Goal: Task Accomplishment & Management: Complete application form

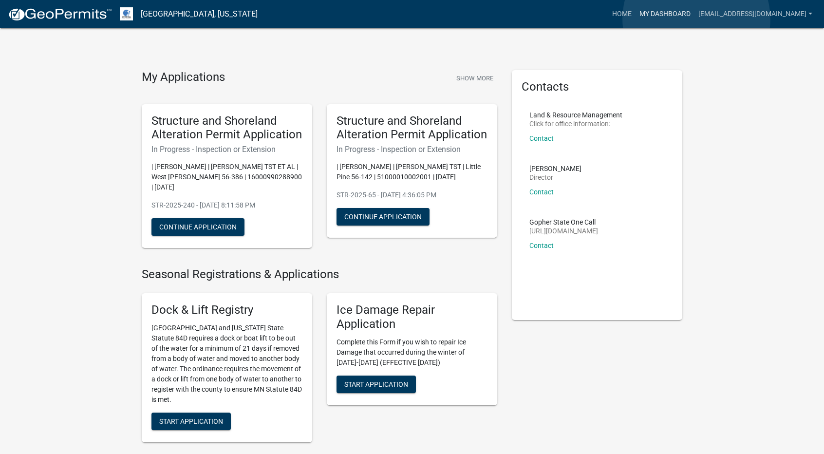
click at [694, 19] on link "My Dashboard" at bounding box center [664, 14] width 59 height 19
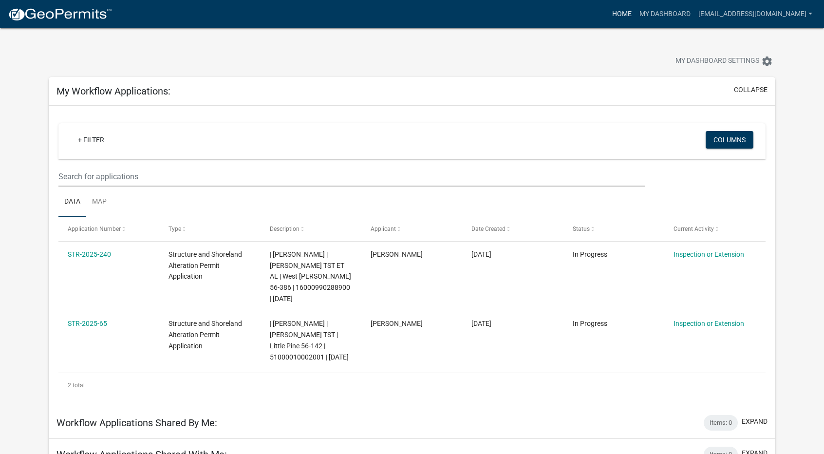
click at [635, 12] on link "Home" at bounding box center [621, 14] width 27 height 19
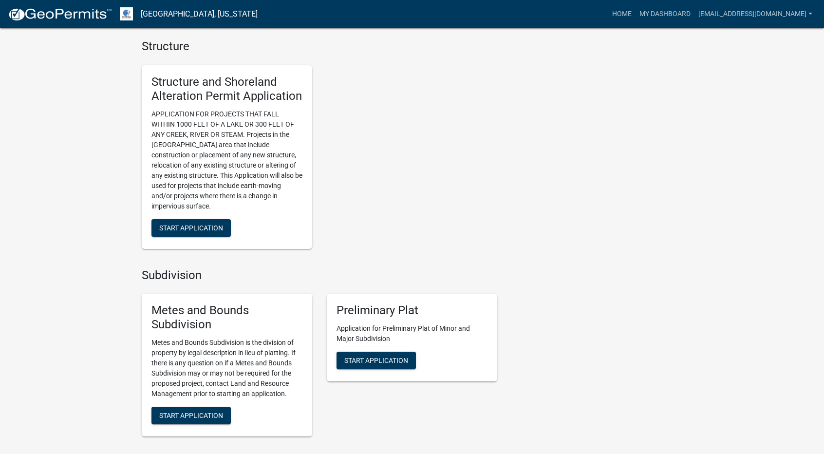
scroll to position [838, 0]
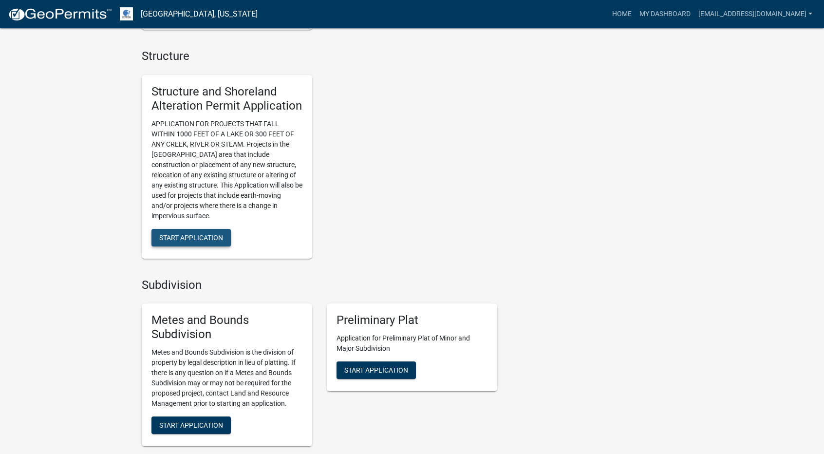
click at [215, 234] on span "Start Application" at bounding box center [191, 237] width 64 height 8
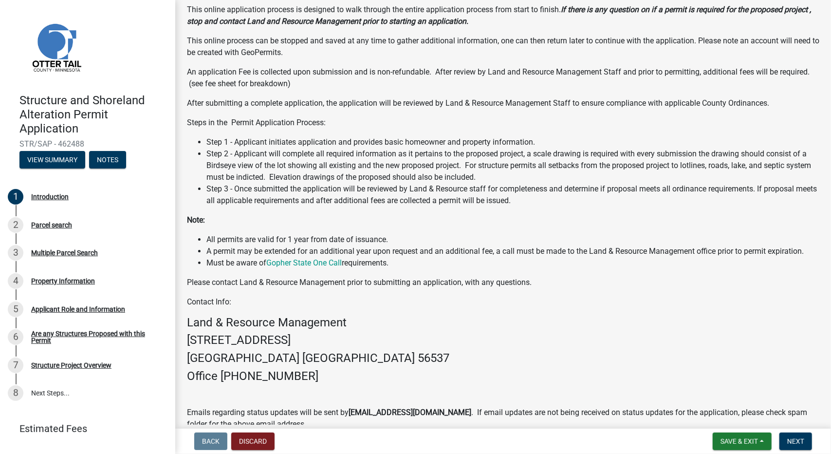
scroll to position [153, 0]
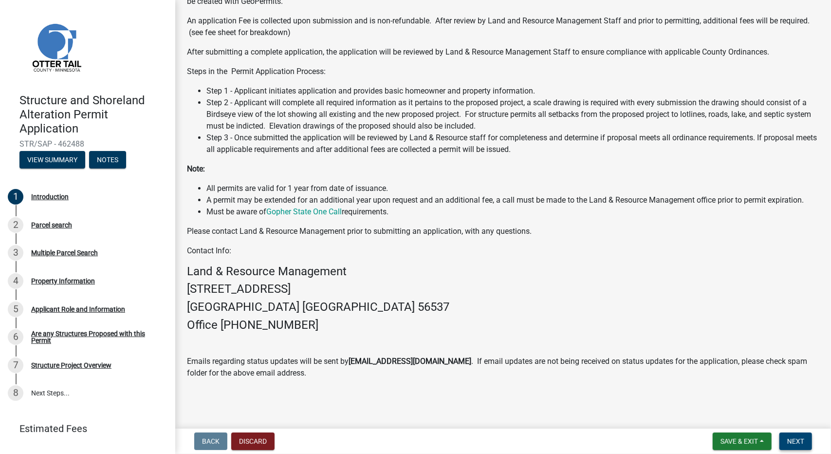
click at [802, 439] on span "Next" at bounding box center [795, 441] width 17 height 8
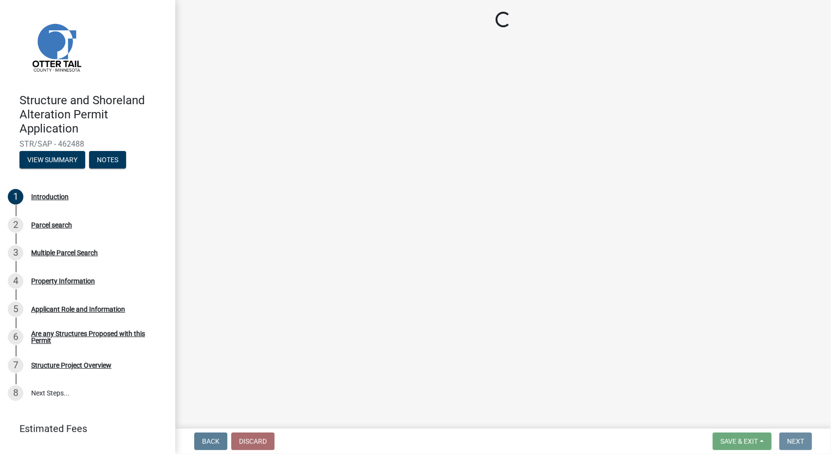
scroll to position [0, 0]
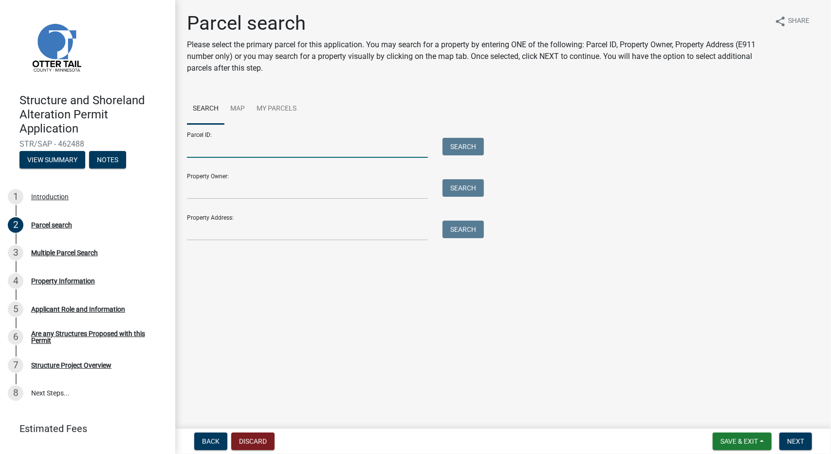
click at [239, 153] on input "Parcel ID:" at bounding box center [307, 148] width 241 height 20
click at [238, 110] on link "Map" at bounding box center [237, 108] width 26 height 31
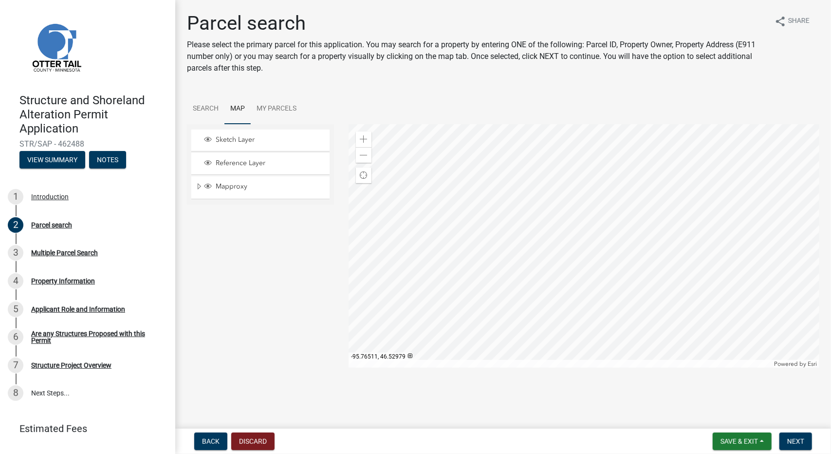
click at [516, 238] on div at bounding box center [584, 245] width 471 height 243
click at [514, 198] on div at bounding box center [584, 245] width 471 height 243
click at [548, 219] on div at bounding box center [584, 245] width 471 height 243
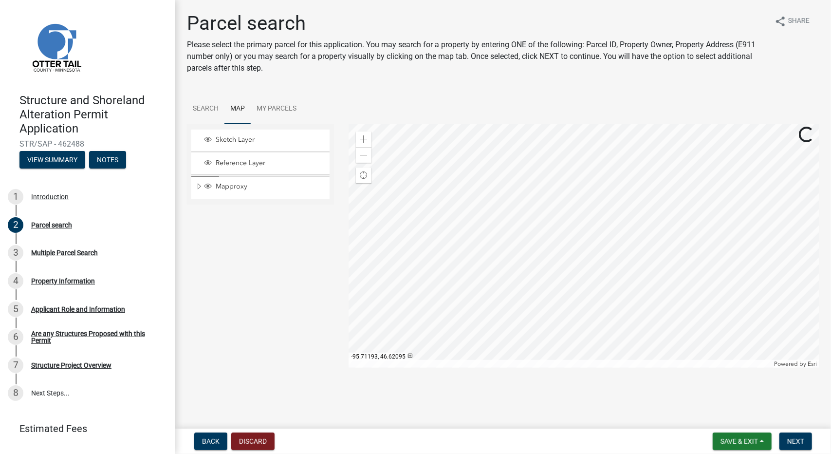
click at [540, 209] on div at bounding box center [584, 245] width 471 height 243
click at [547, 212] on div at bounding box center [584, 245] width 471 height 243
click at [524, 219] on div at bounding box center [584, 245] width 471 height 243
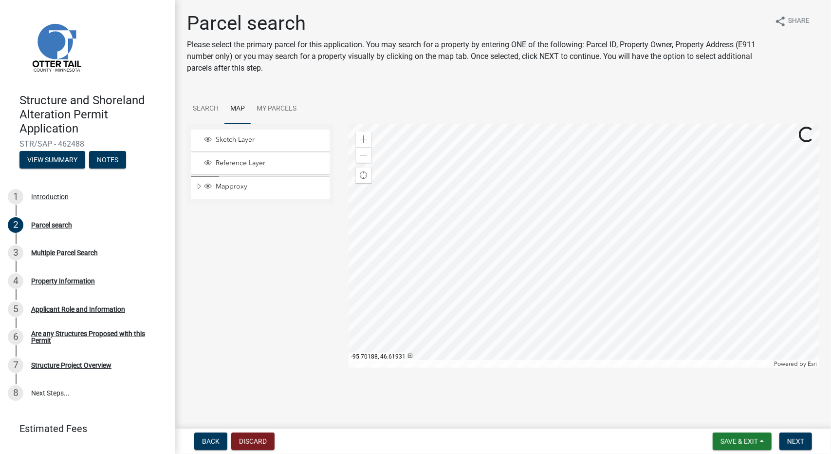
click at [568, 191] on div at bounding box center [584, 245] width 471 height 243
click at [536, 194] on div at bounding box center [584, 245] width 471 height 243
click at [537, 191] on div at bounding box center [584, 245] width 471 height 243
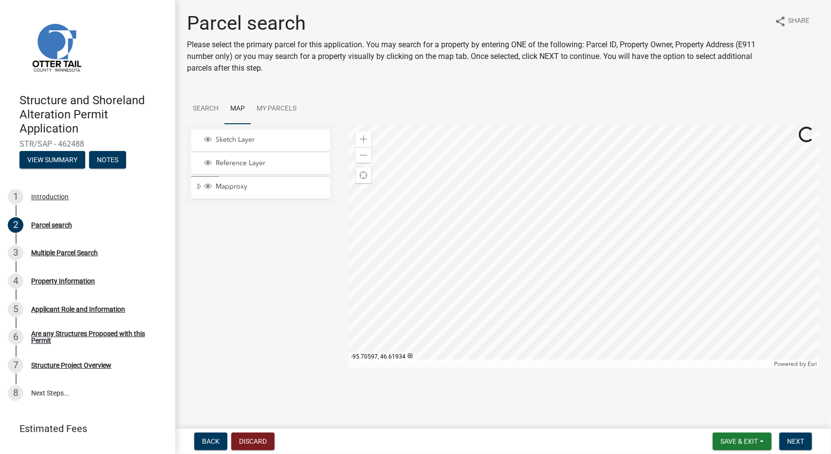
click at [537, 191] on div at bounding box center [584, 245] width 471 height 243
click at [608, 197] on div at bounding box center [584, 245] width 471 height 243
click at [608, 213] on div at bounding box center [584, 245] width 471 height 243
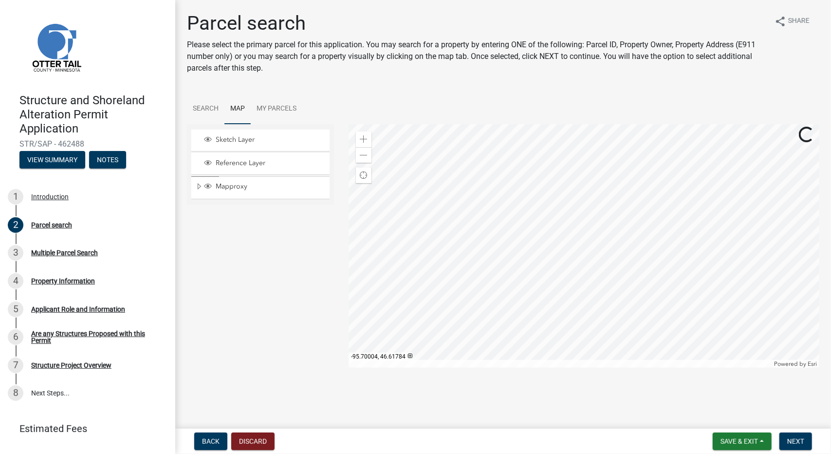
click at [651, 243] on div at bounding box center [584, 245] width 471 height 243
click at [684, 255] on div at bounding box center [584, 245] width 471 height 243
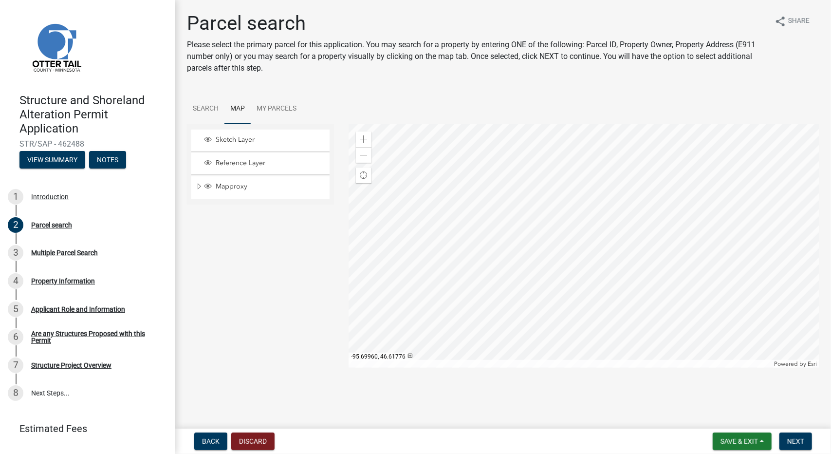
click at [658, 301] on div at bounding box center [584, 245] width 471 height 243
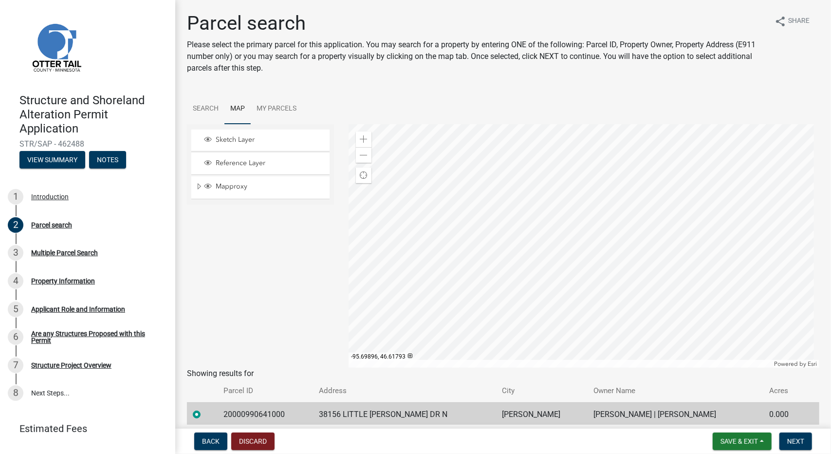
scroll to position [39, 0]
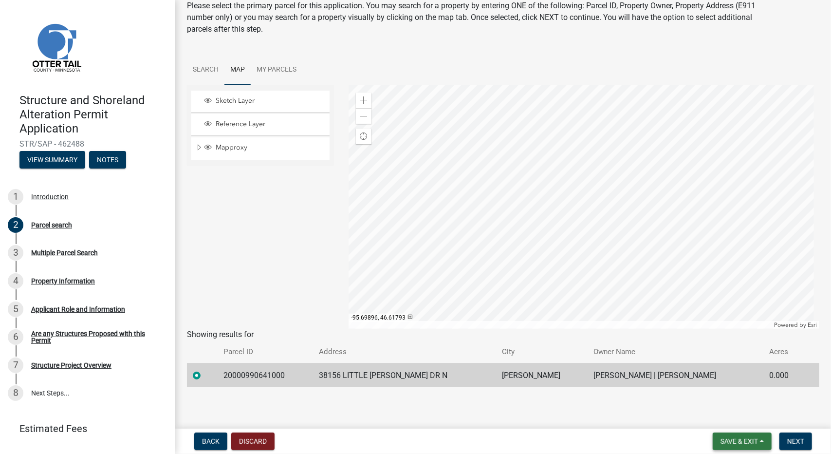
click at [745, 441] on span "Save & Exit" at bounding box center [739, 441] width 37 height 8
click at [730, 396] on button "Save" at bounding box center [733, 392] width 78 height 23
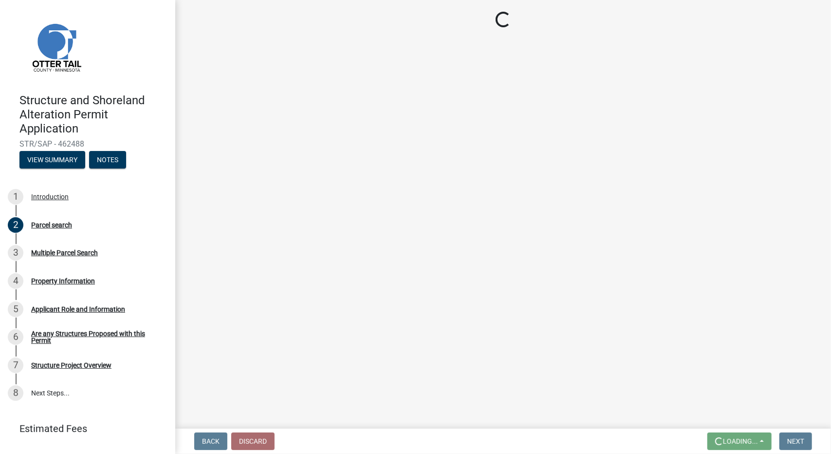
scroll to position [0, 0]
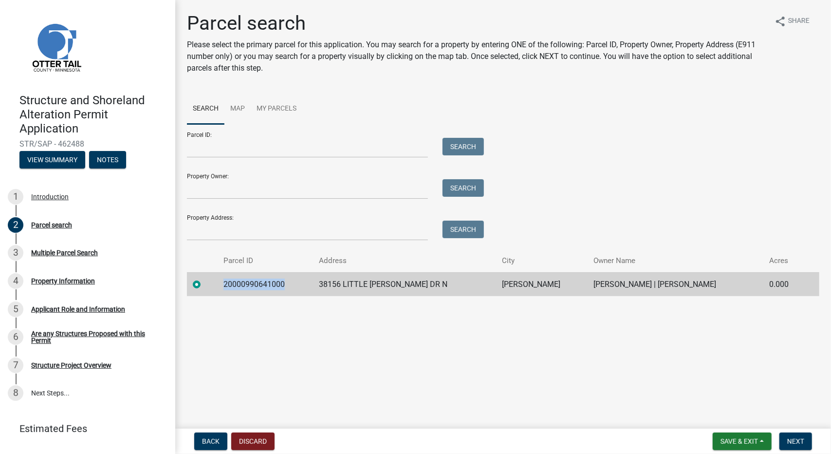
drag, startPoint x: 226, startPoint y: 285, endPoint x: 284, endPoint y: 287, distance: 58.0
click at [284, 287] on td "20000990641000" at bounding box center [265, 284] width 95 height 24
copy td "20000990641000"
click at [211, 150] on input "Parcel ID:" at bounding box center [307, 148] width 241 height 20
drag, startPoint x: 211, startPoint y: 150, endPoint x: 193, endPoint y: 145, distance: 18.8
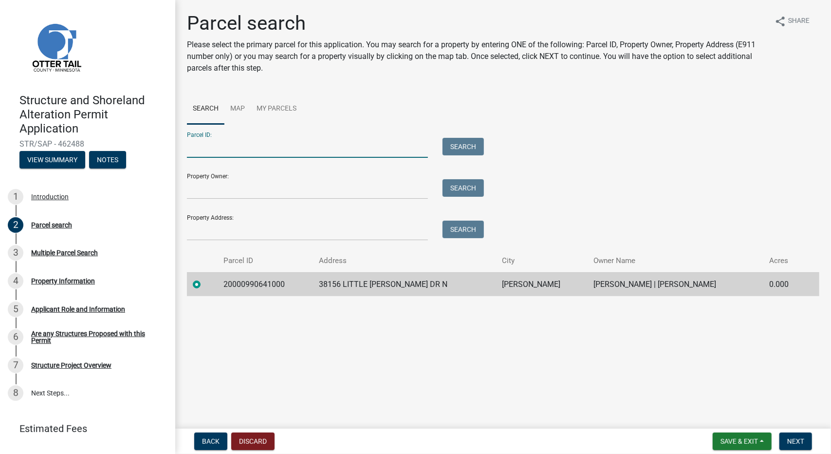
click at [193, 145] on input "Parcel ID:" at bounding box center [307, 148] width 241 height 20
type input "51000010002001"
click at [224, 198] on input "Property Owner:" at bounding box center [307, 189] width 241 height 20
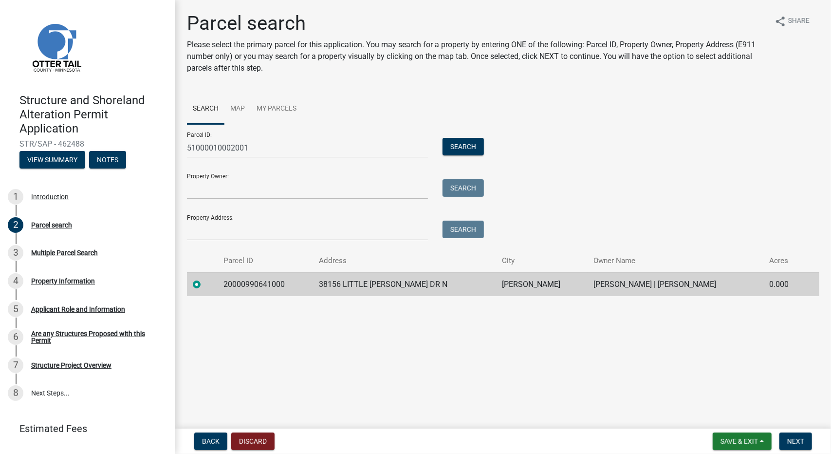
drag, startPoint x: 554, startPoint y: 284, endPoint x: 695, endPoint y: 278, distance: 141.4
click at [695, 278] on td "[PERSON_NAME] | [PERSON_NAME]" at bounding box center [676, 284] width 176 height 24
copy td "[PERSON_NAME] | [PERSON_NAME]"
paste input "[PERSON_NAME] | [PERSON_NAME]"
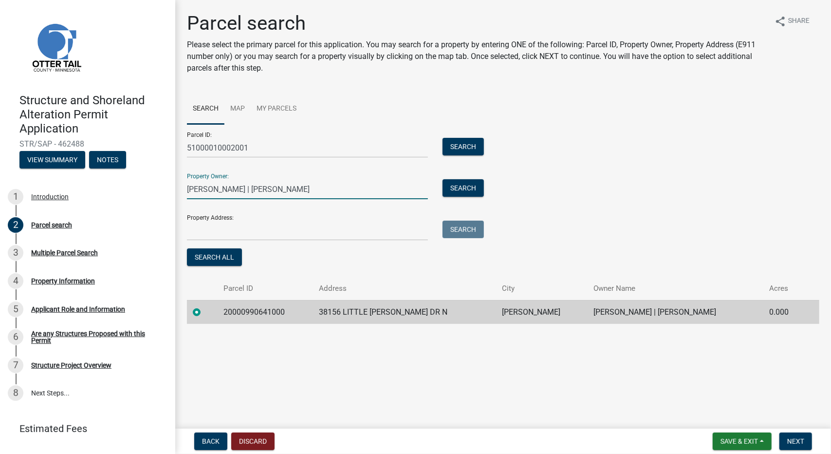
type input "[PERSON_NAME] | [PERSON_NAME]"
click at [327, 313] on td "38156 LITTLE [PERSON_NAME] DR N" at bounding box center [404, 312] width 183 height 24
drag, startPoint x: 329, startPoint y: 311, endPoint x: 529, endPoint y: 317, distance: 199.7
click at [529, 317] on tr "20000990641000 38156 LITTLE [PERSON_NAME] DR N [PERSON_NAME] [PERSON_NAME] | [P…" at bounding box center [503, 312] width 633 height 24
copy tr "[STREET_ADDRESS][PERSON_NAME][PERSON_NAME]"
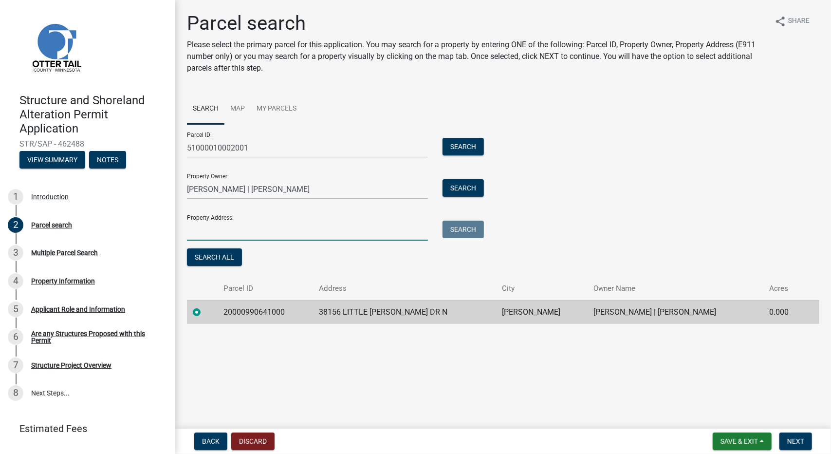
click at [218, 231] on input "Property Address:" at bounding box center [307, 231] width 241 height 20
click at [252, 235] on input "Property Address:" at bounding box center [307, 231] width 241 height 20
paste input "[STREET_ADDRESS][PERSON_NAME][PERSON_NAME]"
type input "[STREET_ADDRESS][PERSON_NAME][PERSON_NAME]"
click at [738, 441] on span "Save & Exit" at bounding box center [739, 441] width 37 height 8
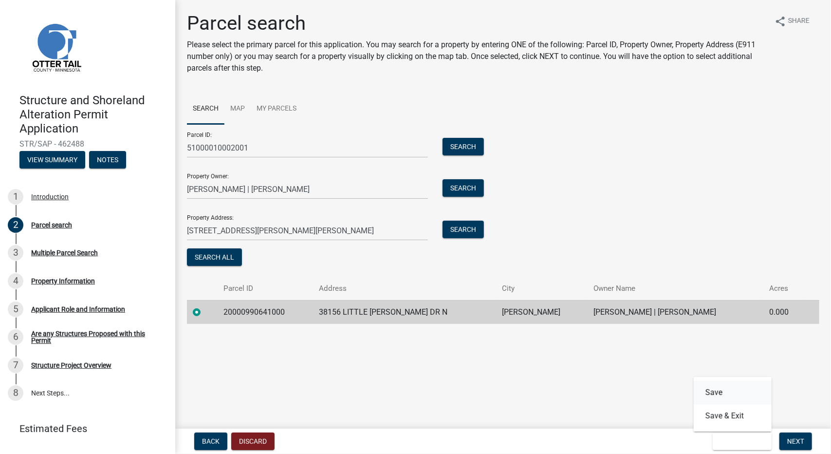
click at [750, 394] on button "Save" at bounding box center [733, 392] width 78 height 23
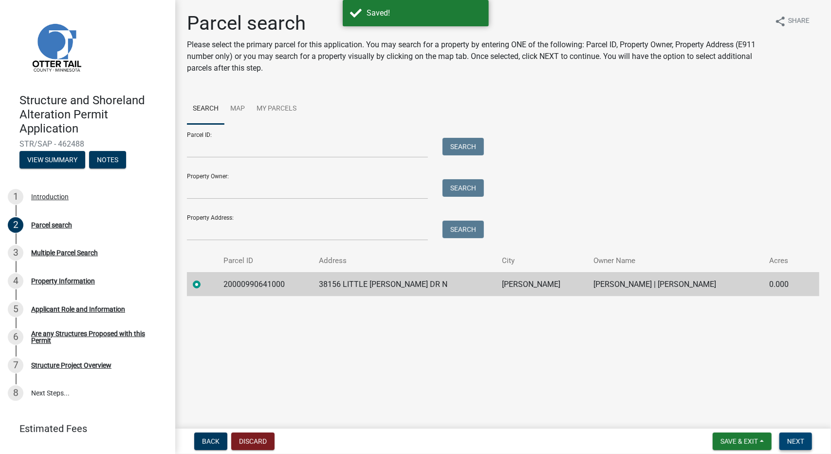
click at [807, 441] on button "Next" at bounding box center [796, 441] width 33 height 18
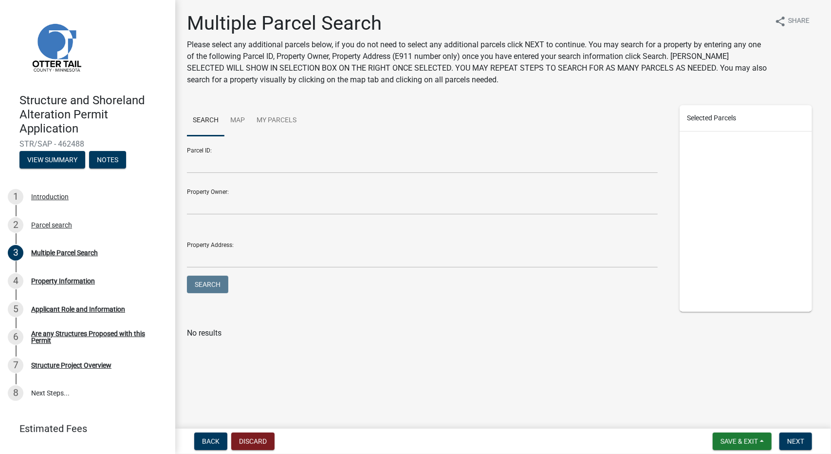
click at [527, 314] on div at bounding box center [503, 320] width 633 height 16
click at [222, 439] on button "Back" at bounding box center [210, 441] width 33 height 18
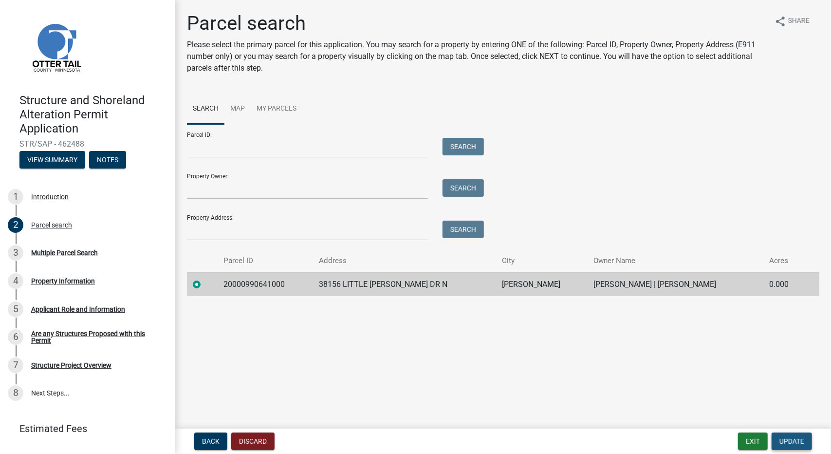
click at [798, 442] on span "Update" at bounding box center [792, 441] width 25 height 8
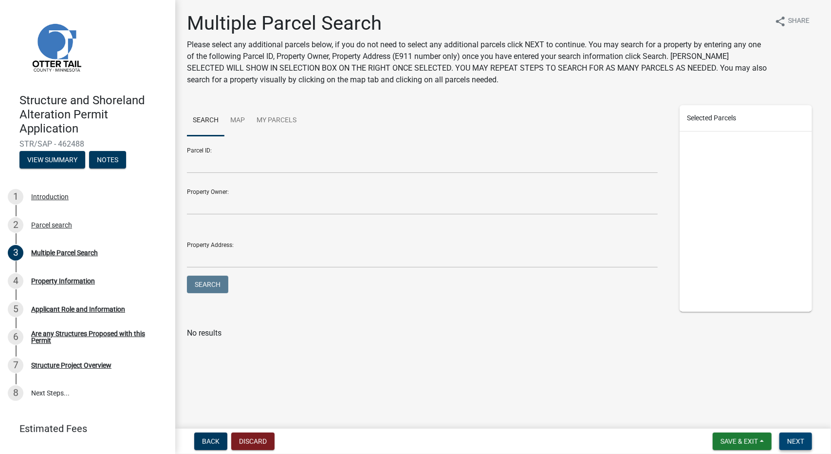
click at [798, 442] on span "Next" at bounding box center [795, 441] width 17 height 8
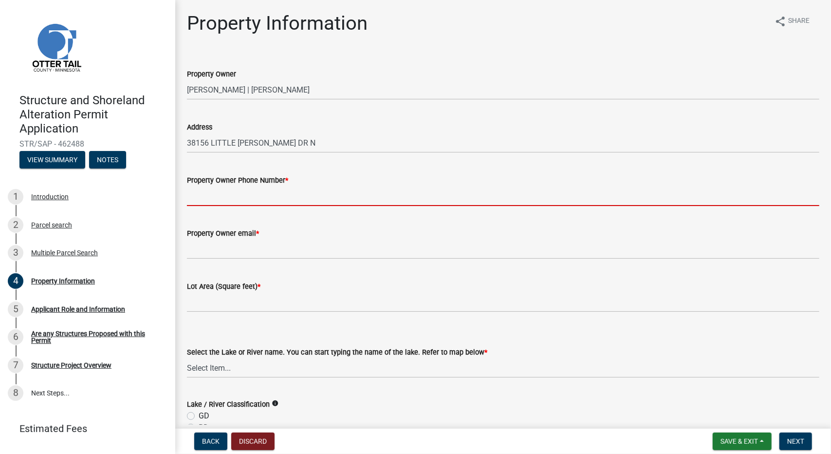
click at [255, 200] on input "Property Owner Phone Number *" at bounding box center [503, 196] width 633 height 20
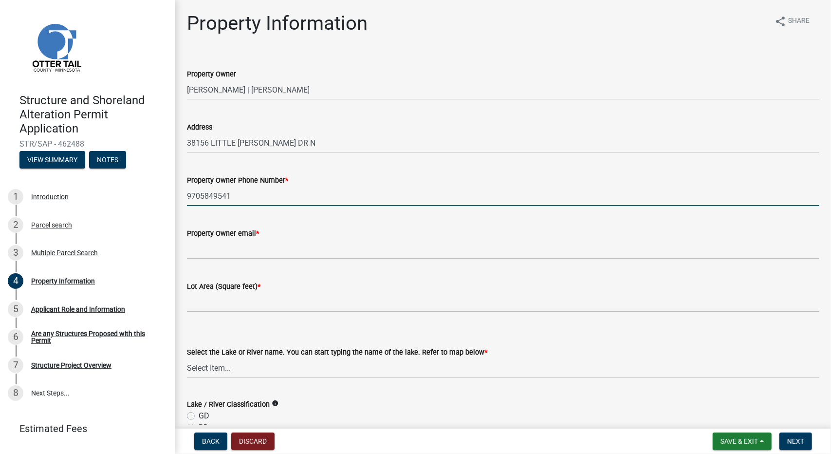
type input "9705849541"
click at [259, 255] on input "Property Owner email *" at bounding box center [503, 249] width 633 height 20
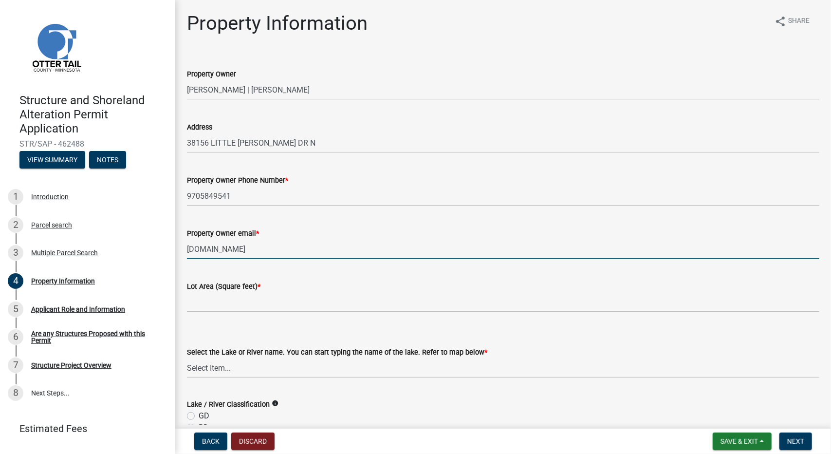
type input "[DOMAIN_NAME]"
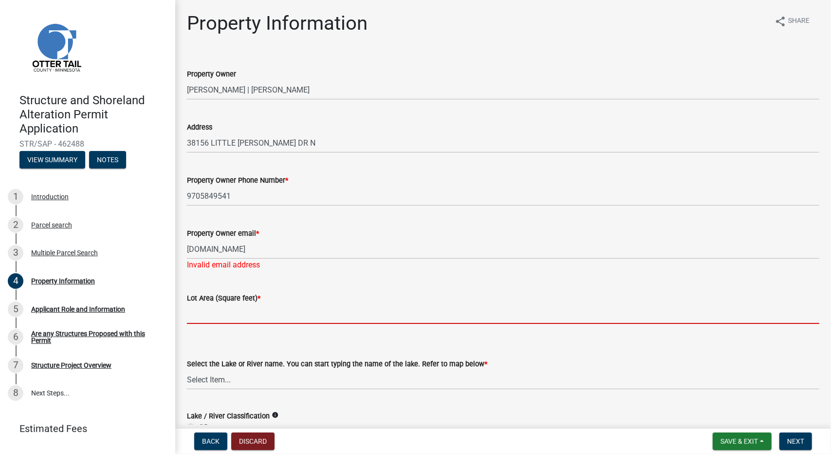
click at [214, 307] on input "text" at bounding box center [503, 314] width 633 height 20
click at [239, 382] on div "Select the Lake or River name. You can start typing the name of the lake. Refer…" at bounding box center [503, 374] width 633 height 32
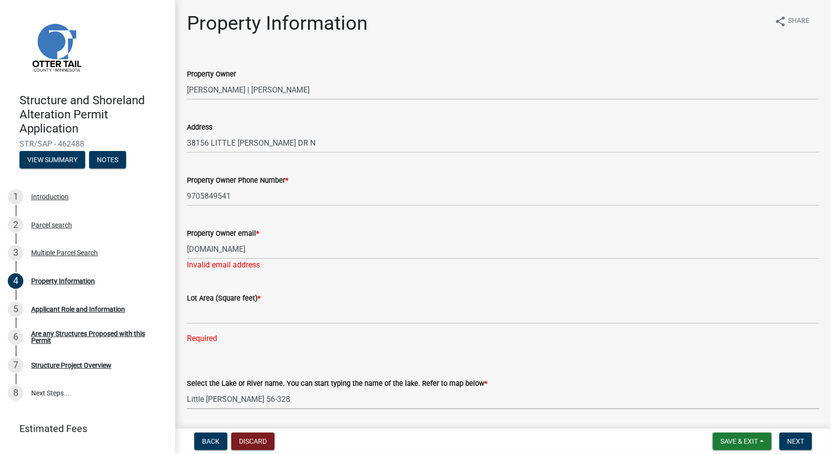
click at [187, 389] on select "Select Item... None [PERSON_NAME] 56-031 [PERSON_NAME] 56-118 [PERSON_NAME] 56-…" at bounding box center [503, 399] width 633 height 20
select select "99825219-5d90-43e3-9ac2-9b513b3a7be1"
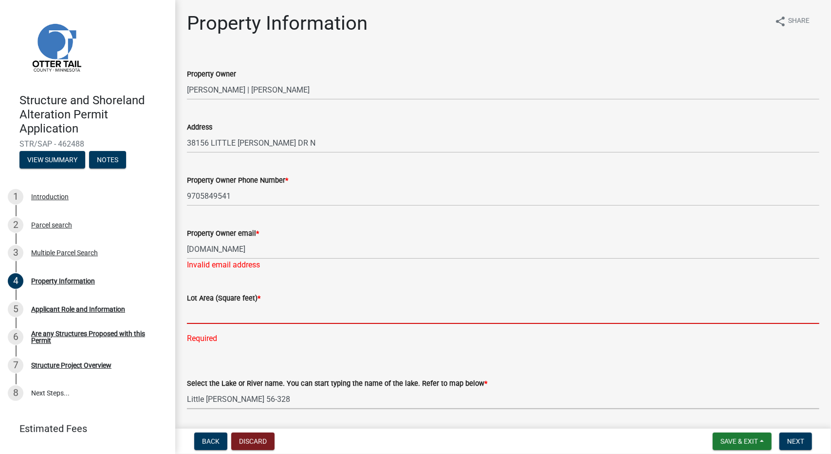
click at [212, 315] on input "text" at bounding box center [503, 314] width 633 height 20
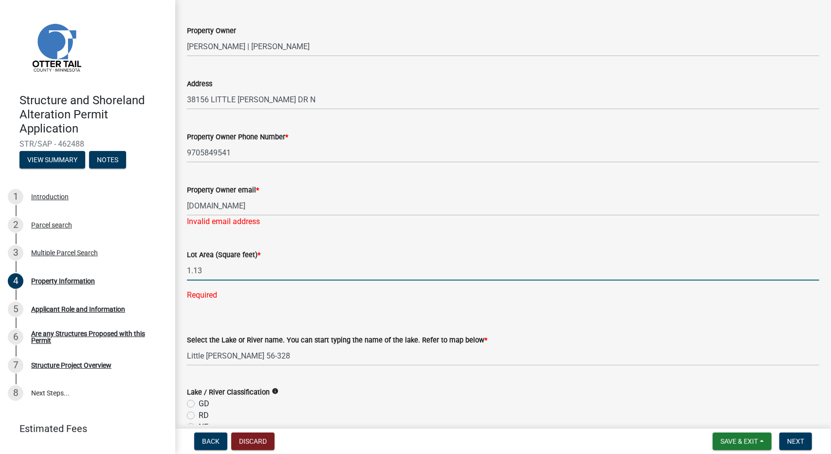
scroll to position [44, 0]
type input "1.13"
click at [229, 204] on input "[DOMAIN_NAME]" at bounding box center [503, 205] width 633 height 20
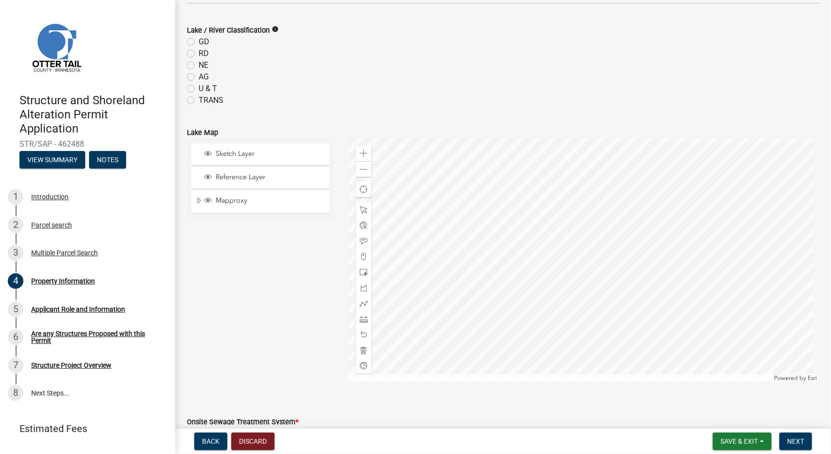
scroll to position [387, 0]
type input "[DOMAIN_NAME]"
click at [199, 41] on label "GD" at bounding box center [204, 41] width 11 height 12
click at [199, 41] on input "GD" at bounding box center [202, 38] width 6 height 6
radio input "true"
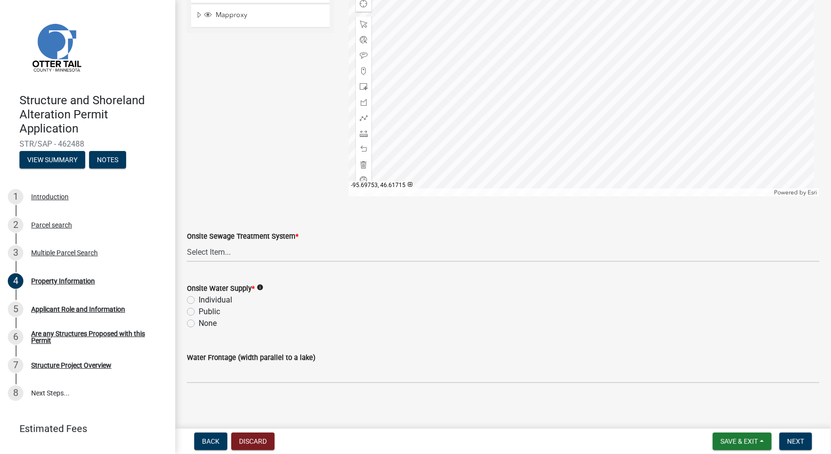
scroll to position [576, 0]
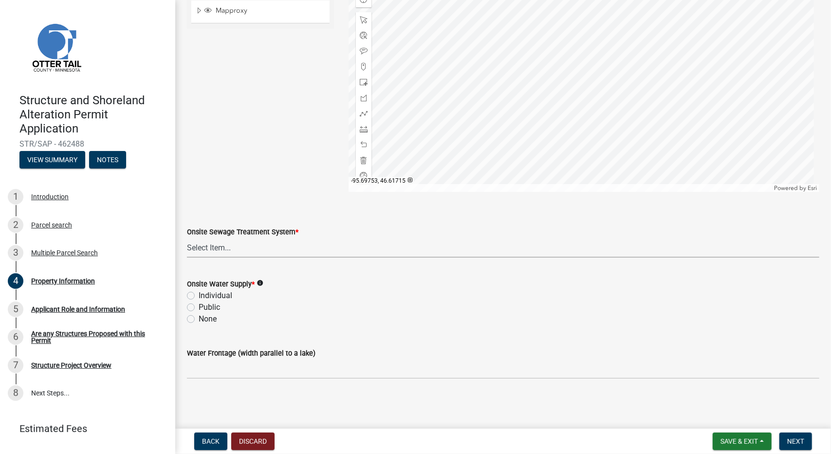
click at [245, 252] on select "Select Item... L&R Certificate of Compliance within 5yrs Compliance Inspection …" at bounding box center [503, 248] width 633 height 20
click at [187, 238] on select "Select Item... L&R Certificate of Compliance within 5yrs Compliance Inspection …" at bounding box center [503, 248] width 633 height 20
select select "bc95ce3f-9706-43bd-97a5-80c1e912429f"
click at [199, 299] on label "Individual" at bounding box center [216, 296] width 34 height 12
click at [199, 296] on input "Individual" at bounding box center [202, 293] width 6 height 6
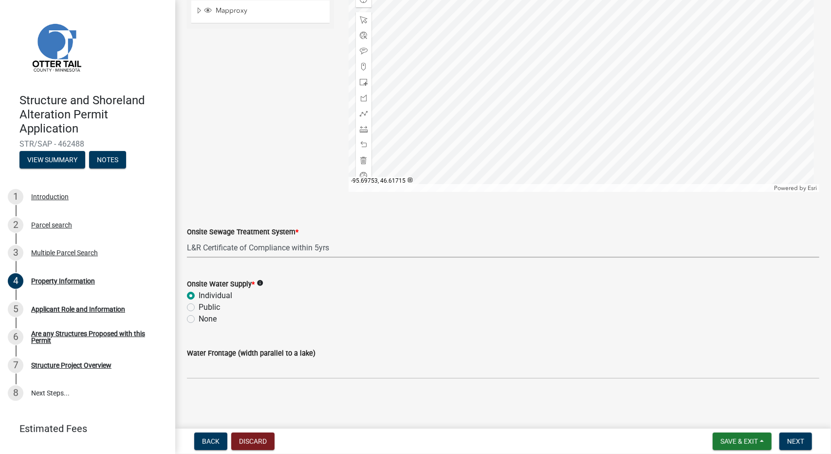
radio input "true"
click at [555, 152] on div at bounding box center [584, 69] width 471 height 243
click at [360, 131] on span at bounding box center [364, 129] width 8 height 8
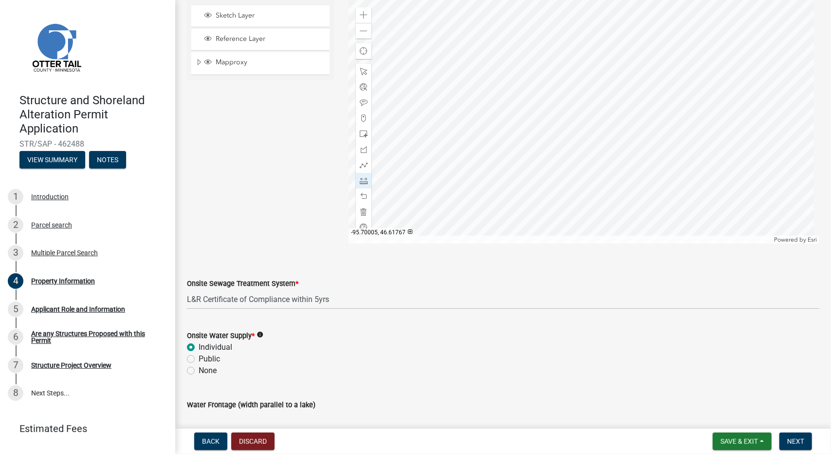
click at [552, 202] on div at bounding box center [584, 121] width 471 height 243
click at [600, 218] on div at bounding box center [584, 121] width 471 height 243
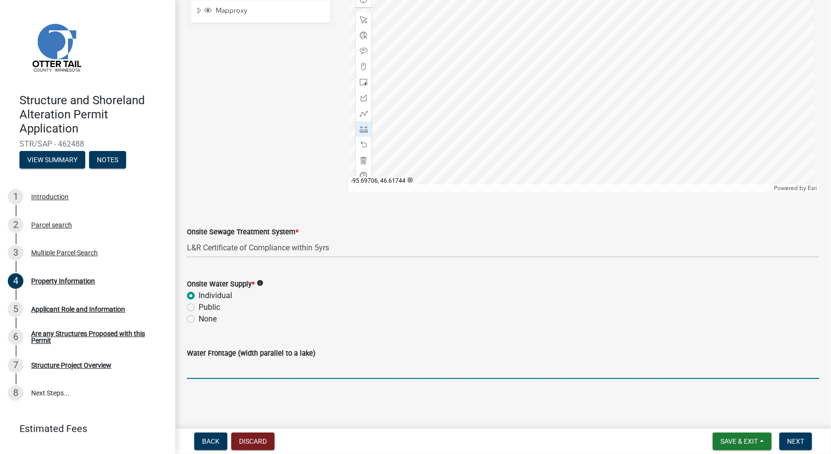
click at [285, 366] on input "Water Frontage (width parallel to a lake)" at bounding box center [503, 369] width 633 height 20
type input "150'"
click at [792, 445] on button "Next" at bounding box center [796, 441] width 33 height 18
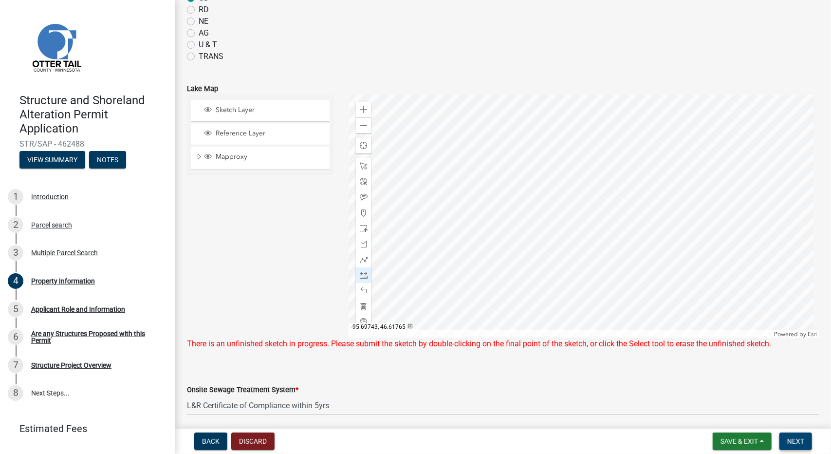
scroll to position [430, 0]
click at [600, 311] on div at bounding box center [584, 214] width 471 height 243
click at [360, 303] on span at bounding box center [364, 305] width 8 height 8
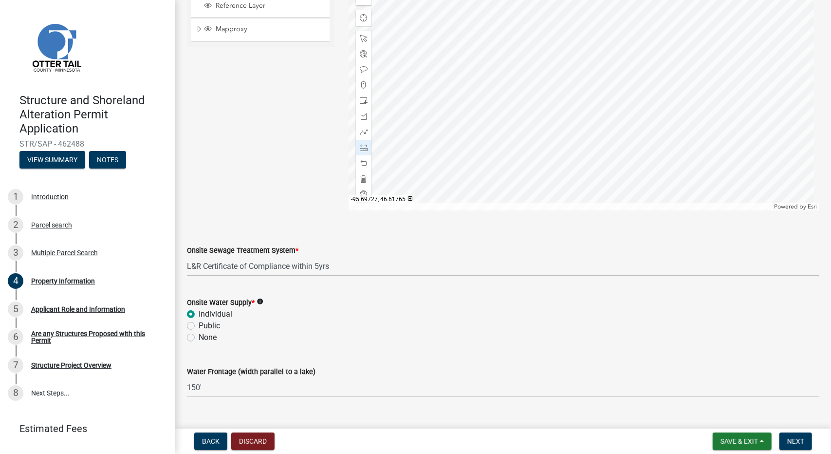
scroll to position [576, 0]
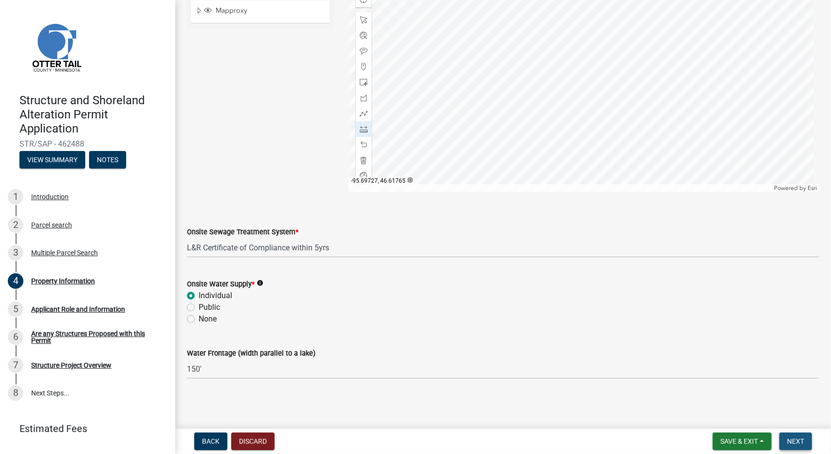
click at [805, 444] on button "Next" at bounding box center [796, 441] width 33 height 18
click at [791, 439] on span "Next" at bounding box center [795, 441] width 17 height 8
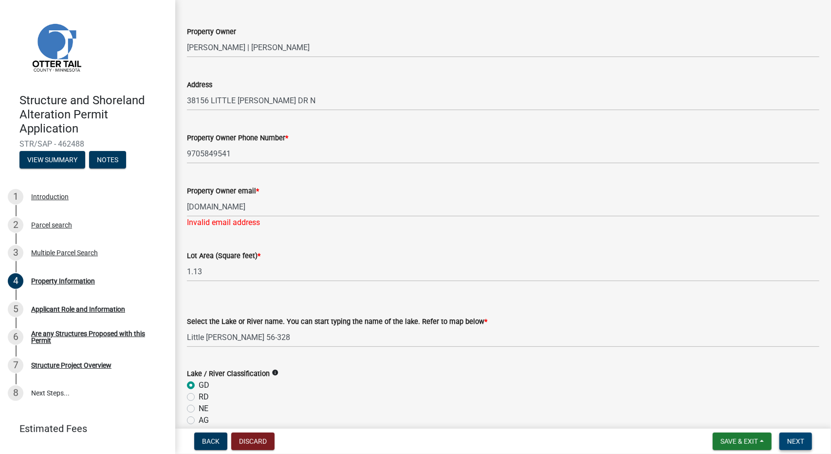
scroll to position [36, 0]
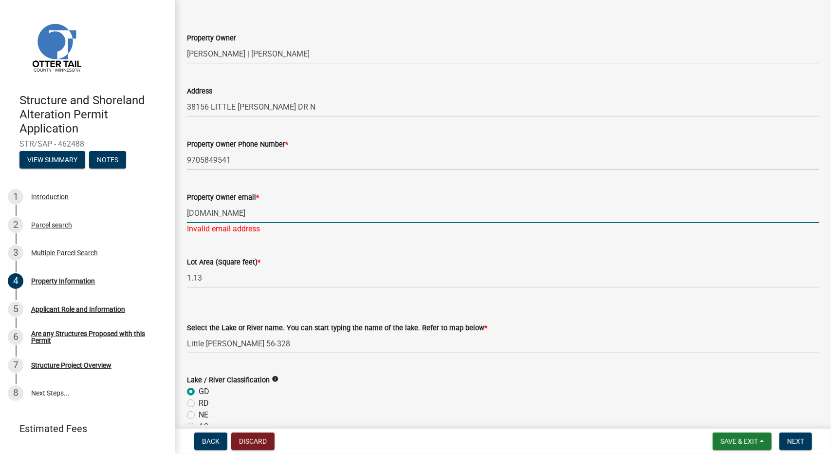
click at [294, 211] on input "[DOMAIN_NAME]" at bounding box center [503, 213] width 633 height 20
click at [225, 213] on input "[DOMAIN_NAME]" at bounding box center [503, 213] width 633 height 20
type input "[EMAIL_ADDRESS][DOMAIN_NAME]"
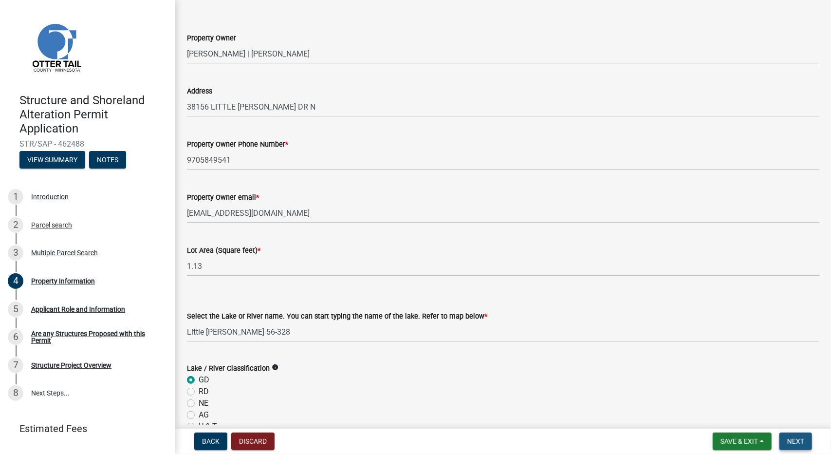
click at [799, 441] on span "Next" at bounding box center [795, 441] width 17 height 8
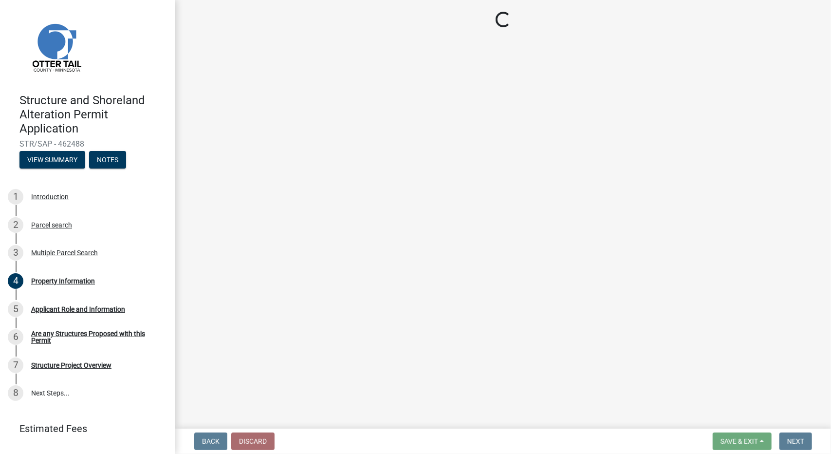
scroll to position [0, 0]
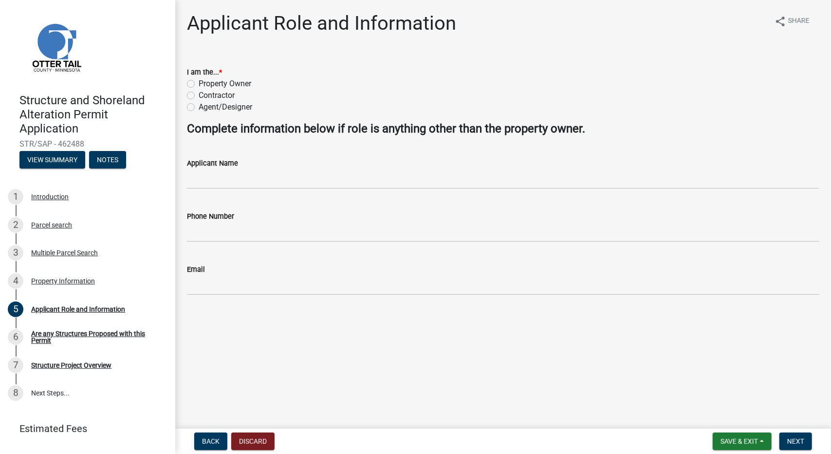
click at [199, 95] on label "Contractor" at bounding box center [217, 96] width 36 height 12
click at [199, 95] on input "Contractor" at bounding box center [202, 93] width 6 height 6
radio input "true"
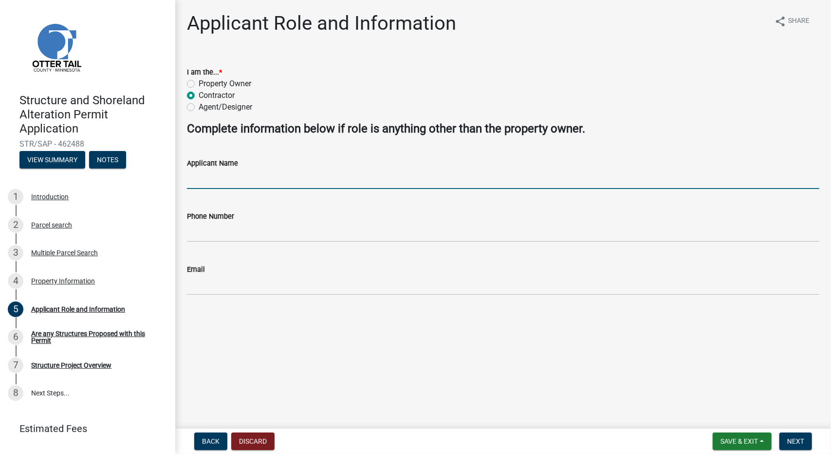
click at [246, 179] on input "Applicant Name" at bounding box center [503, 179] width 633 height 20
type input "[PERSON_NAME]"
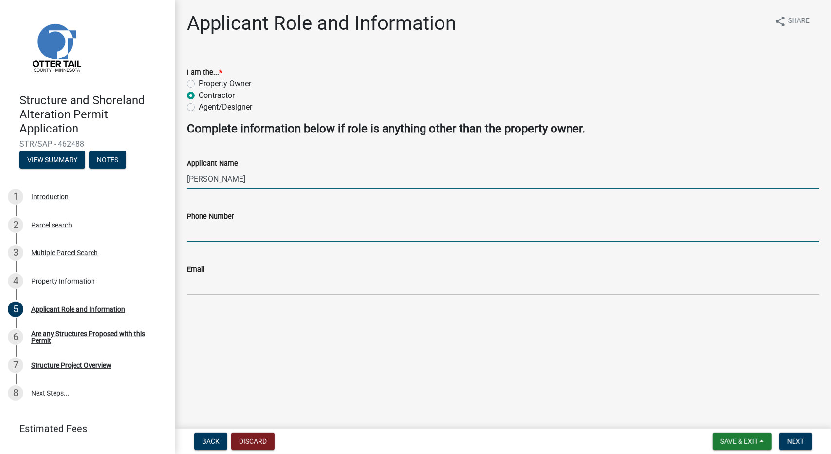
type input "2188495041"
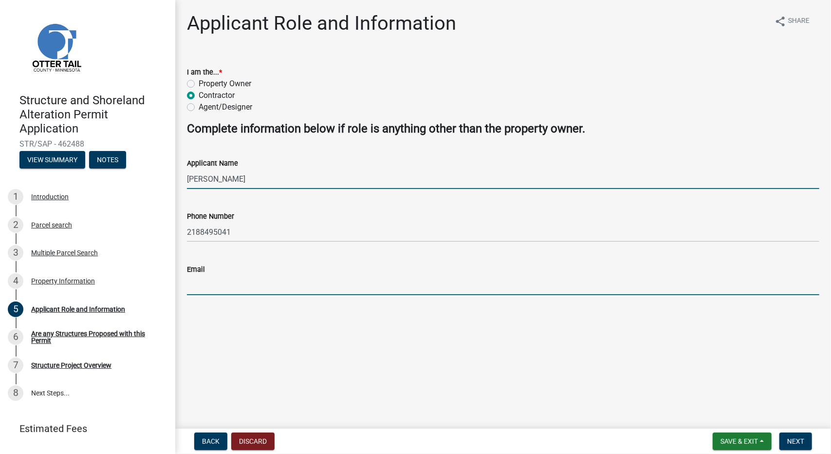
type input "[PERSON_NAME][EMAIL_ADDRESS][DOMAIN_NAME]"
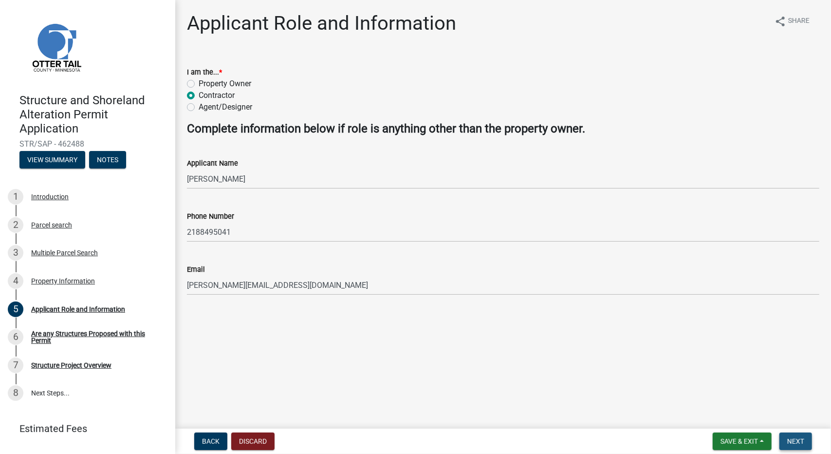
click at [807, 443] on button "Next" at bounding box center [796, 441] width 33 height 18
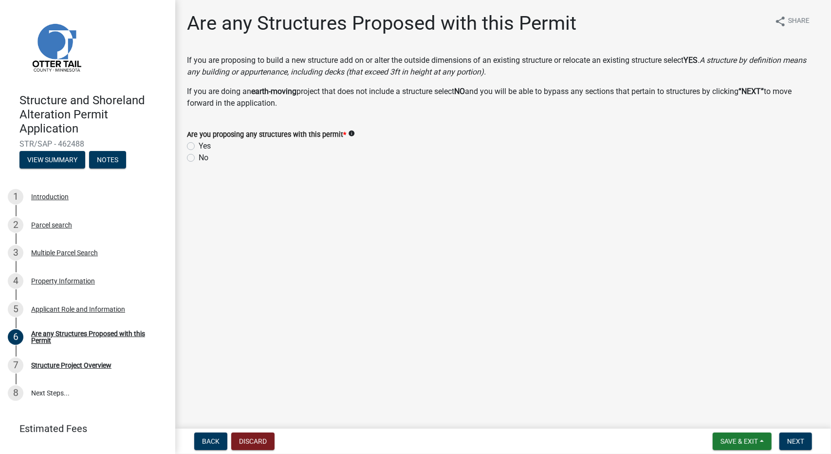
click at [199, 147] on label "Yes" at bounding box center [205, 146] width 12 height 12
click at [199, 147] on input "Yes" at bounding box center [202, 143] width 6 height 6
radio input "true"
click at [800, 432] on button "Next" at bounding box center [796, 441] width 33 height 18
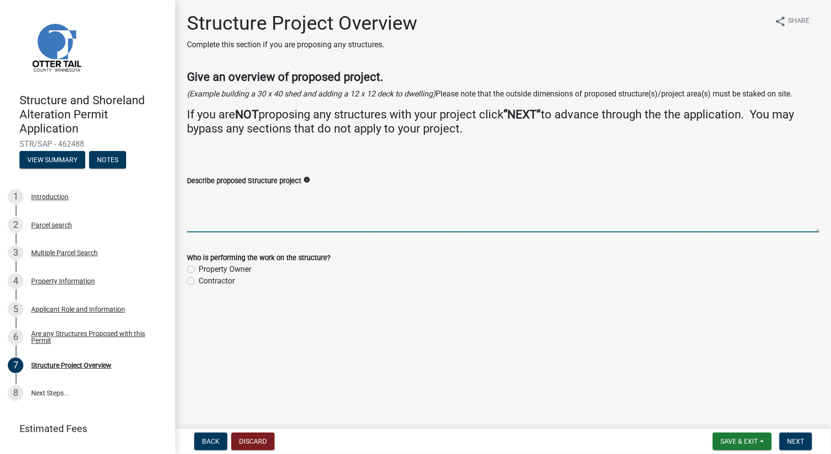
click at [211, 227] on textarea "Describe proposed Structure project" at bounding box center [503, 210] width 633 height 46
type textarea "Repaclement of old deck and building of a new deck"
click at [199, 282] on label "Contractor" at bounding box center [217, 281] width 36 height 12
click at [199, 281] on input "Contractor" at bounding box center [202, 278] width 6 height 6
radio input "true"
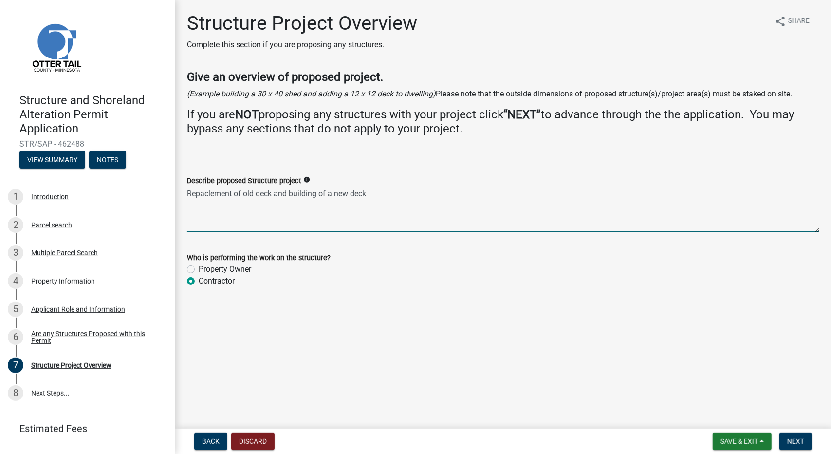
click at [404, 192] on textarea "Repaclement of old deck and building of a new deck" at bounding box center [503, 210] width 633 height 46
click at [190, 220] on textarea "Replacement of old deck Building of a new deck Window replacements add a bathro…" at bounding box center [503, 210] width 633 height 46
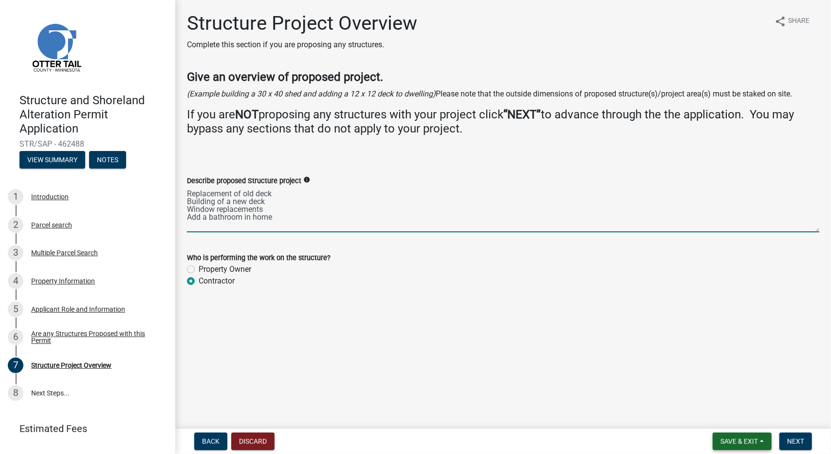
type textarea "Replacement of old deck Building of a new deck Window replacements Add a bathro…"
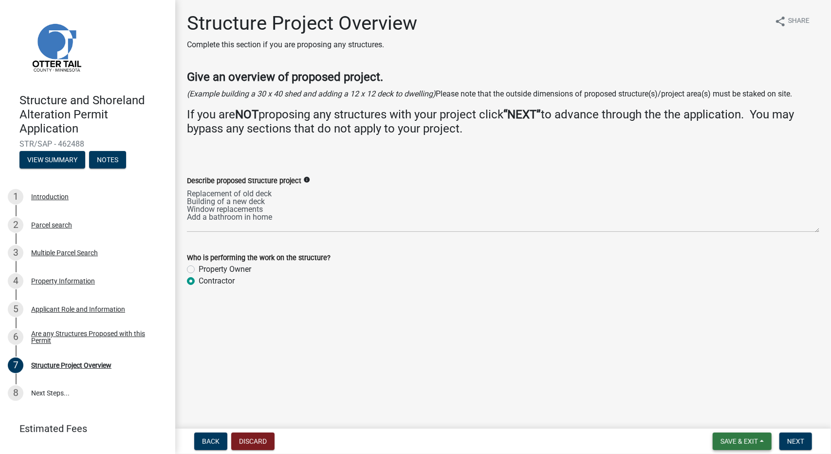
click at [759, 439] on button "Save & Exit" at bounding box center [742, 441] width 59 height 18
click at [728, 392] on button "Save" at bounding box center [733, 392] width 78 height 23
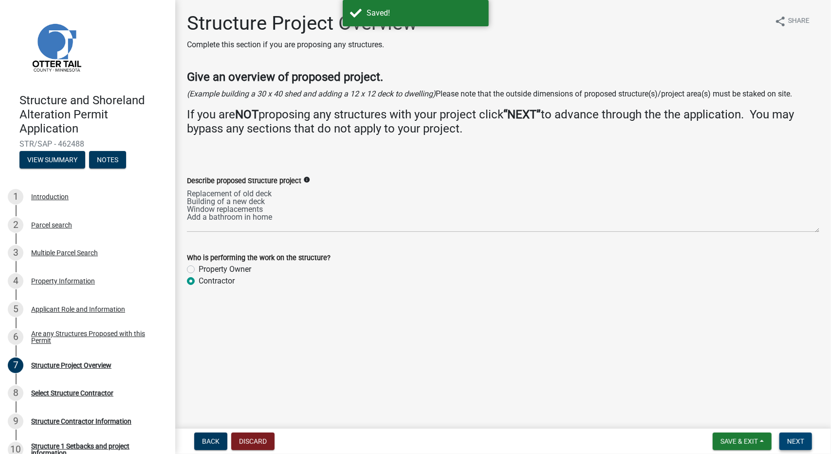
click at [797, 437] on span "Next" at bounding box center [795, 441] width 17 height 8
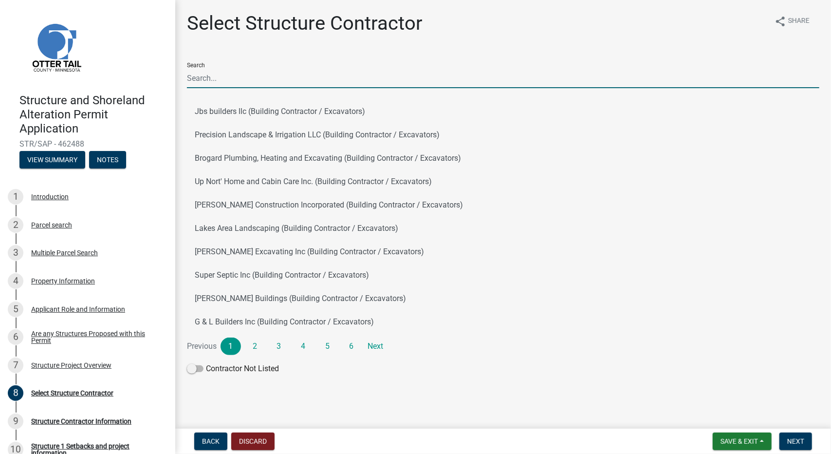
click at [226, 75] on input "Search" at bounding box center [503, 78] width 633 height 20
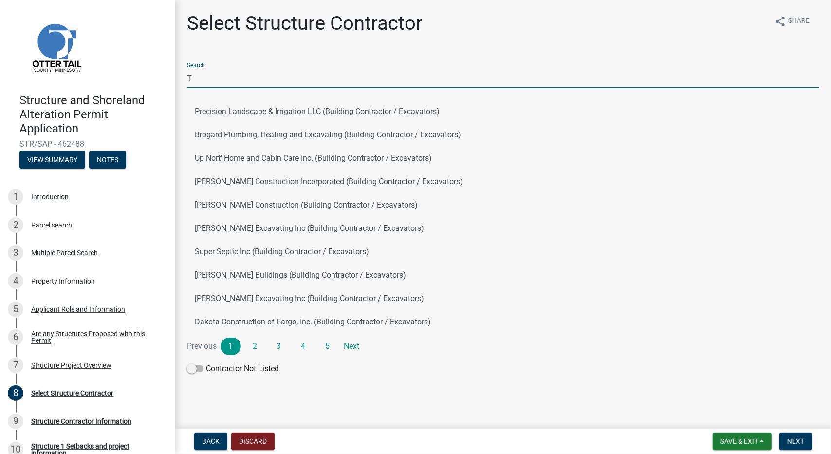
type input "Tailored Builders LLC"
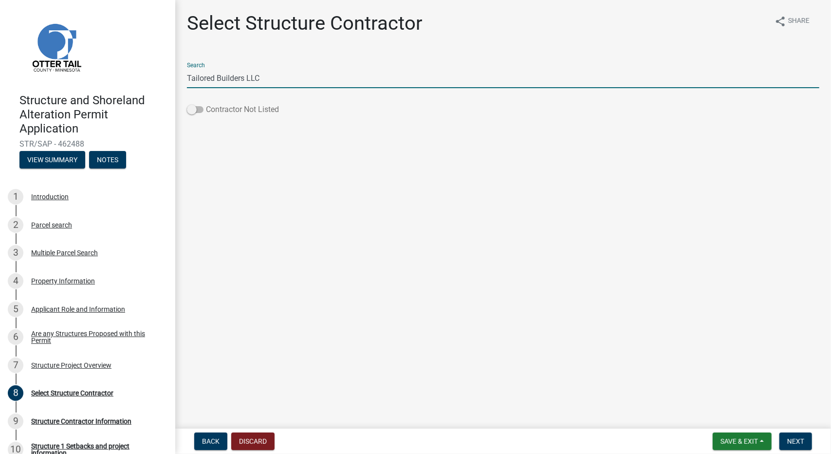
click at [193, 109] on span at bounding box center [195, 109] width 17 height 7
click at [206, 104] on input "Contractor Not Listed" at bounding box center [206, 104] width 0 height 0
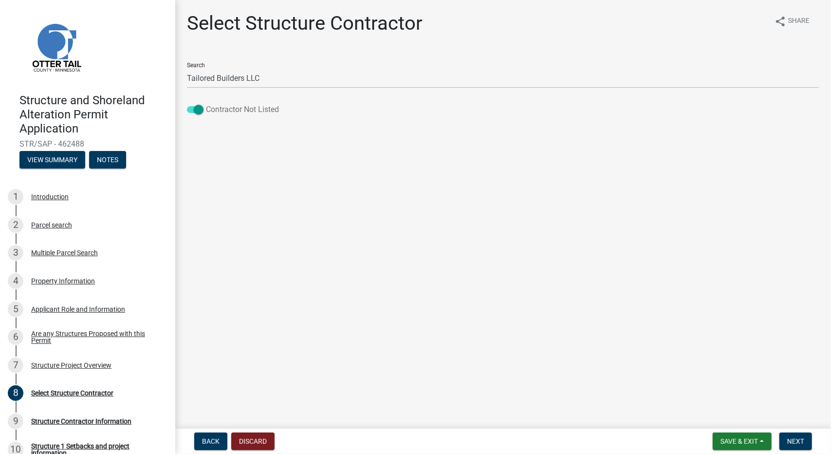
click at [203, 109] on span at bounding box center [195, 109] width 17 height 7
click at [206, 104] on input "Contractor Not Listed" at bounding box center [206, 104] width 0 height 0
click at [796, 442] on span "Next" at bounding box center [795, 441] width 17 height 8
click at [191, 129] on span at bounding box center [195, 129] width 17 height 7
click at [206, 123] on input "Contractor Not Listed" at bounding box center [206, 123] width 0 height 0
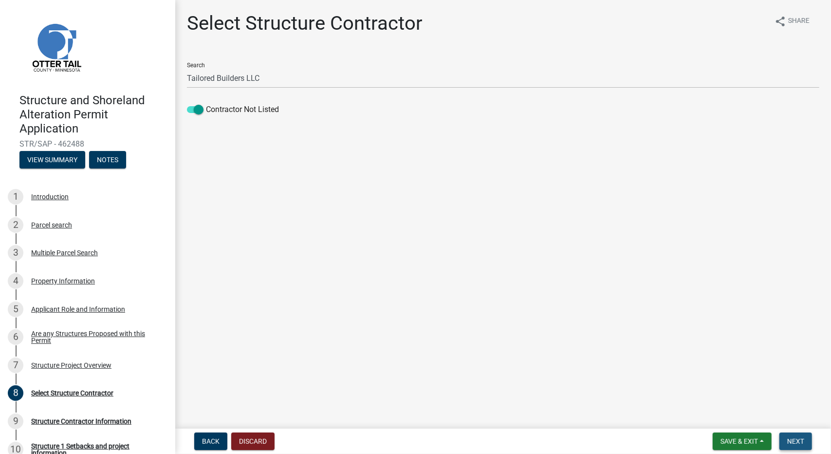
click at [800, 447] on button "Next" at bounding box center [796, 441] width 33 height 18
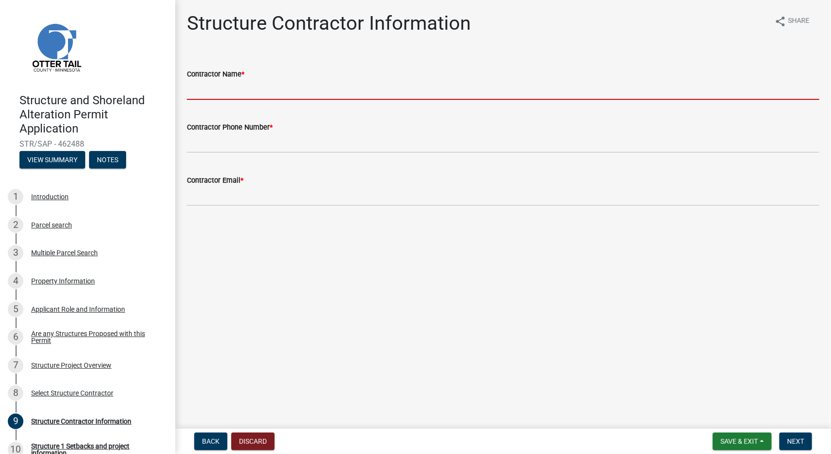
click at [205, 90] on input "Contractor Name *" at bounding box center [503, 90] width 633 height 20
type input "[PERSON_NAME]"
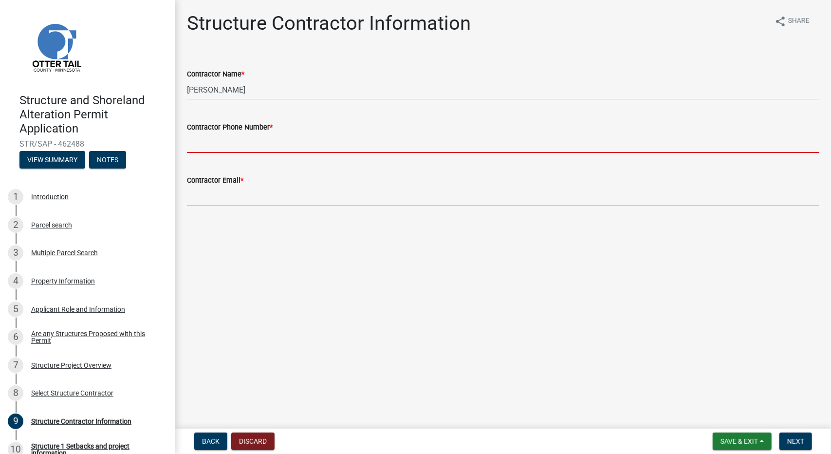
click at [243, 137] on input "Contractor Phone Number *" at bounding box center [503, 143] width 633 height 20
type input "2188495041"
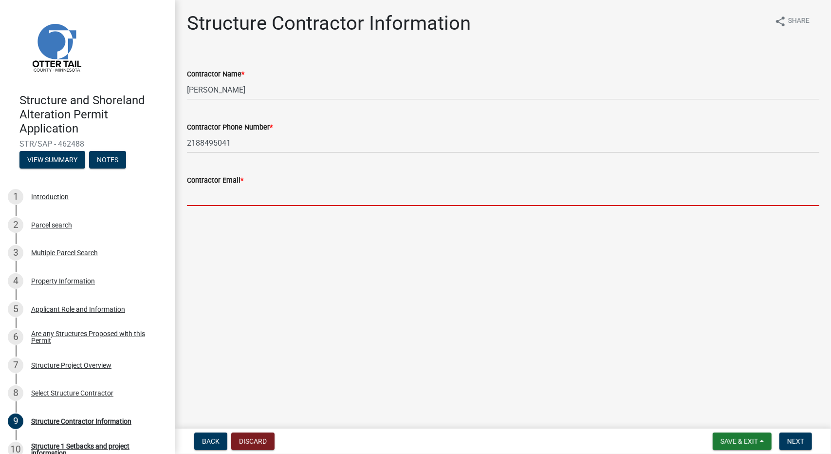
click at [241, 192] on input "Contractor Email *" at bounding box center [503, 196] width 633 height 20
type input "[PERSON_NAME][EMAIL_ADDRESS][DOMAIN_NAME]"
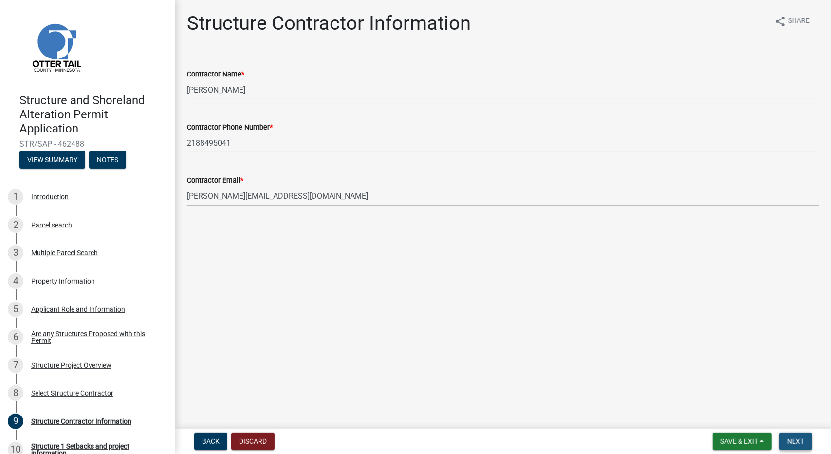
click at [806, 445] on button "Next" at bounding box center [796, 441] width 33 height 18
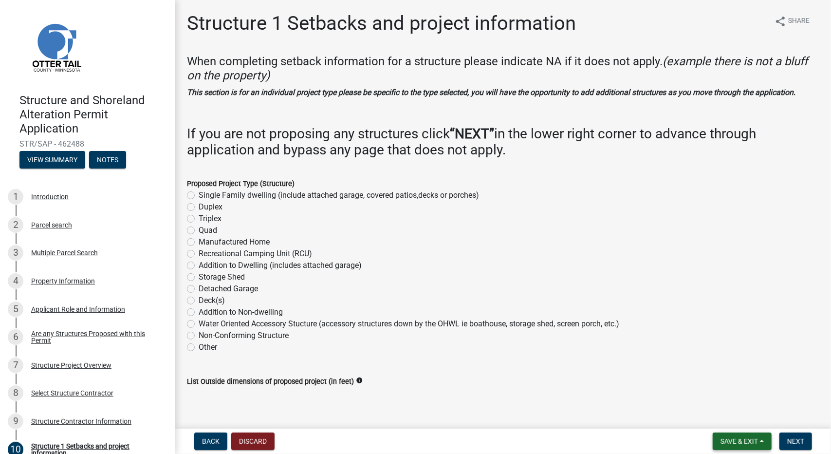
click at [762, 447] on button "Save & Exit" at bounding box center [742, 441] width 59 height 18
click at [746, 423] on button "Save & Exit" at bounding box center [733, 415] width 78 height 23
